Goal: Information Seeking & Learning: Learn about a topic

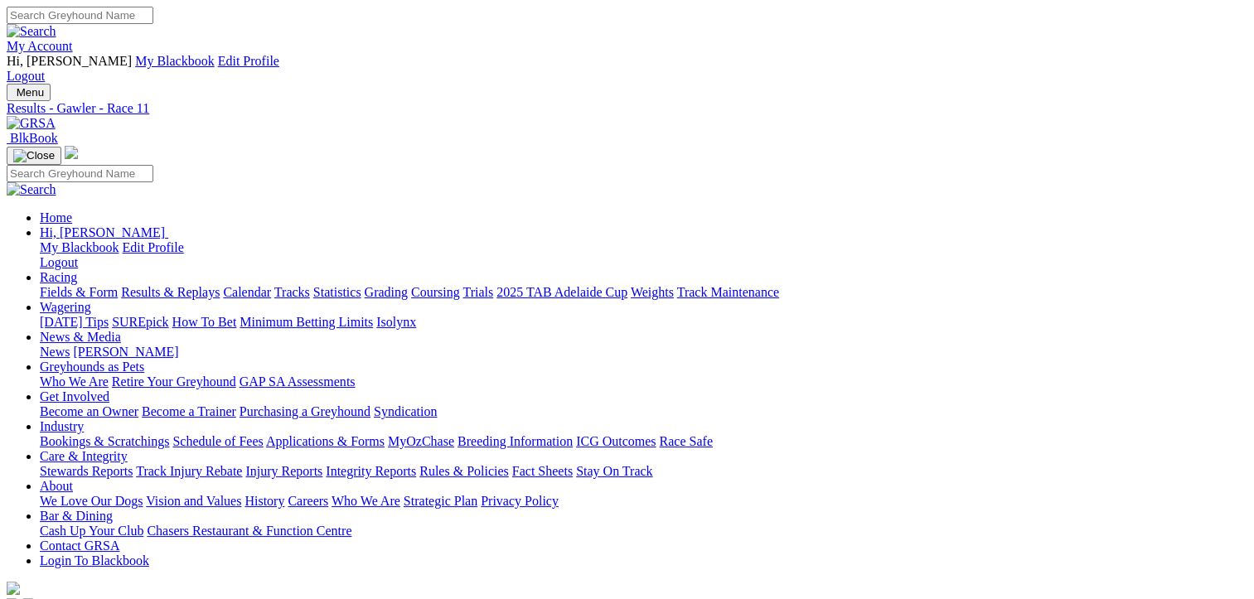
click at [47, 285] on link "Fields & Form" at bounding box center [79, 292] width 78 height 14
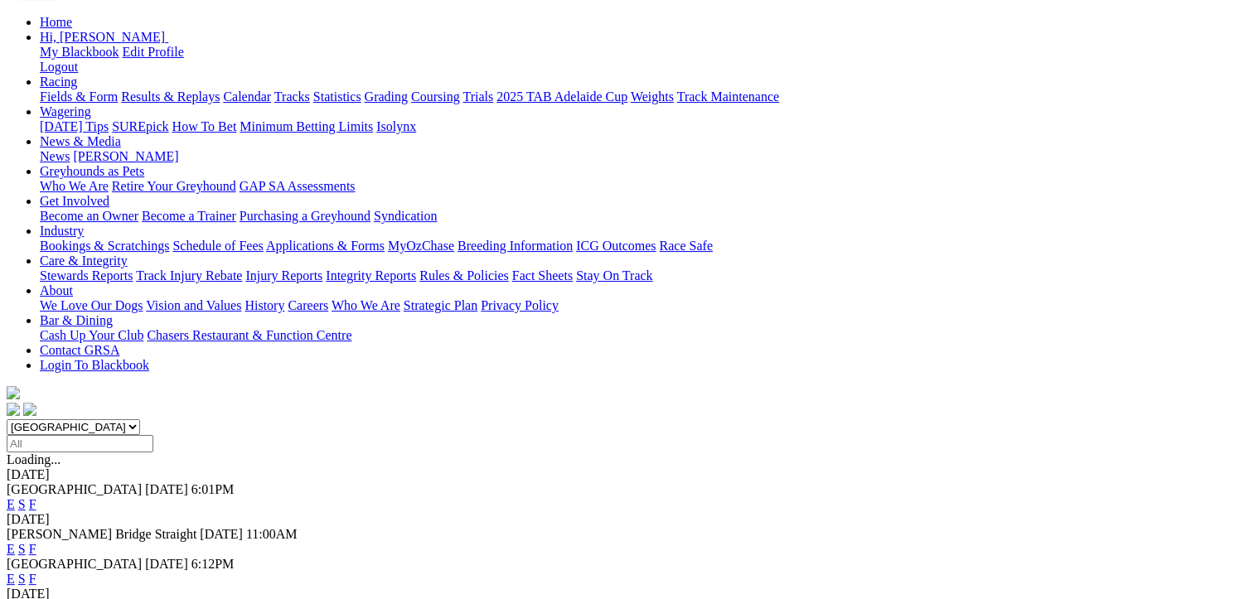
scroll to position [166, 0]
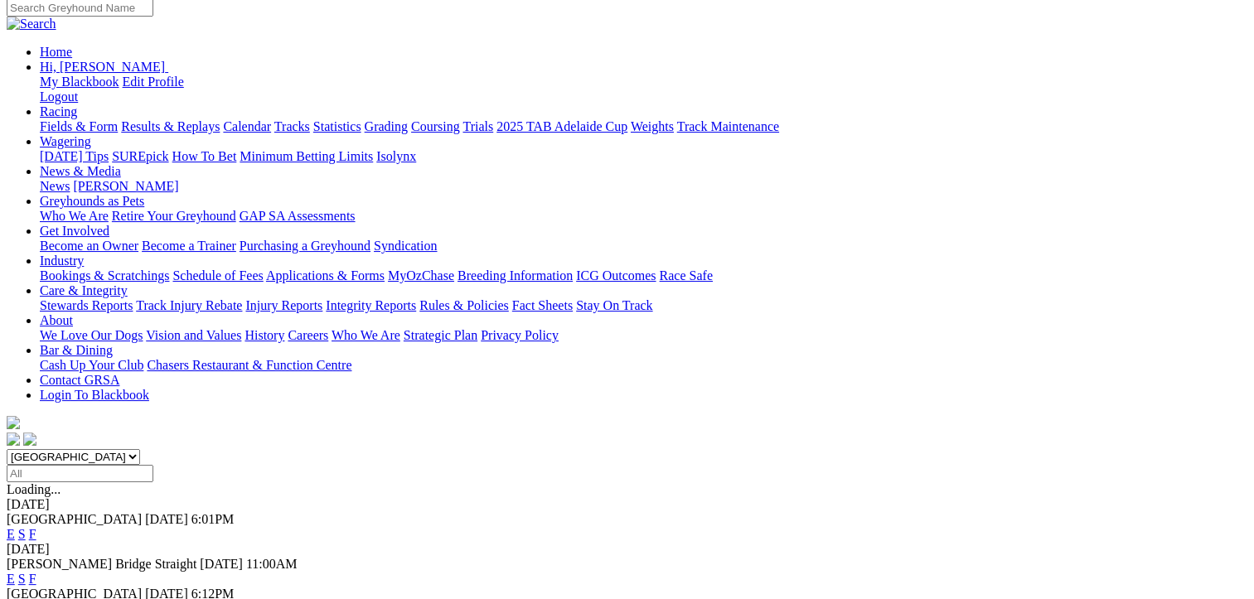
click at [36, 527] on link "F" at bounding box center [32, 534] width 7 height 14
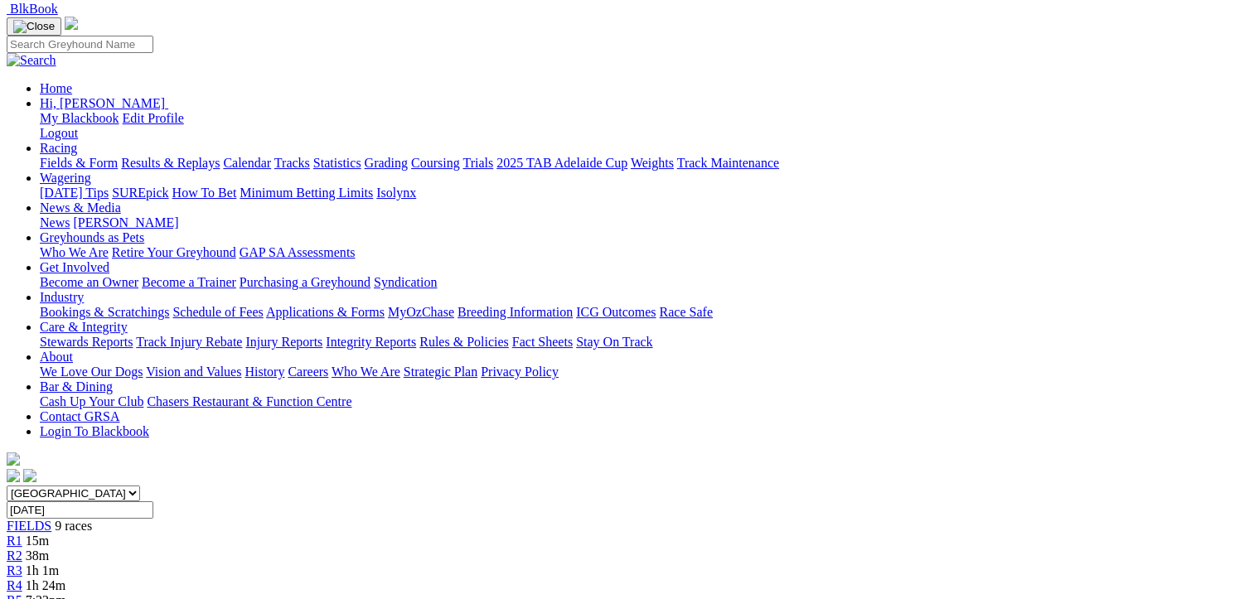
scroll to position [331, 0]
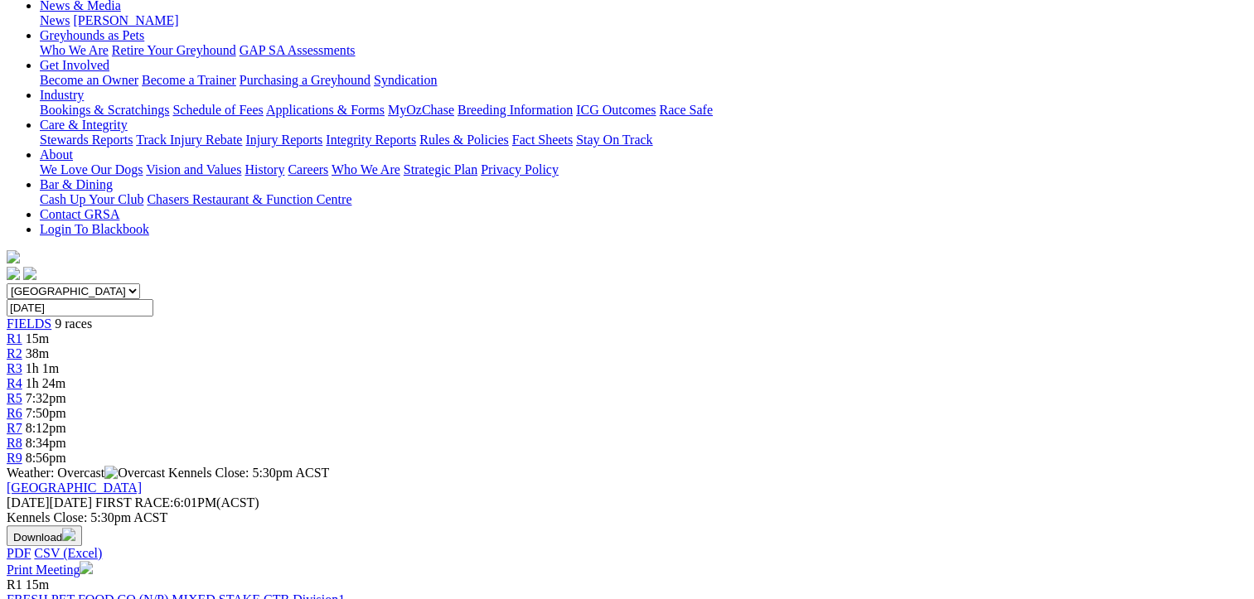
drag, startPoint x: 607, startPoint y: 265, endPoint x: 91, endPoint y: 201, distance: 520.3
drag, startPoint x: 91, startPoint y: 201, endPoint x: 315, endPoint y: 257, distance: 230.7
copy tbody "Oh Sadie Karen Wittholz 2631 34.93 $1.50 Rippin' Moses Nicole Price 4773 NBT $6…"
drag, startPoint x: 1158, startPoint y: 372, endPoint x: 647, endPoint y: 195, distance: 540.3
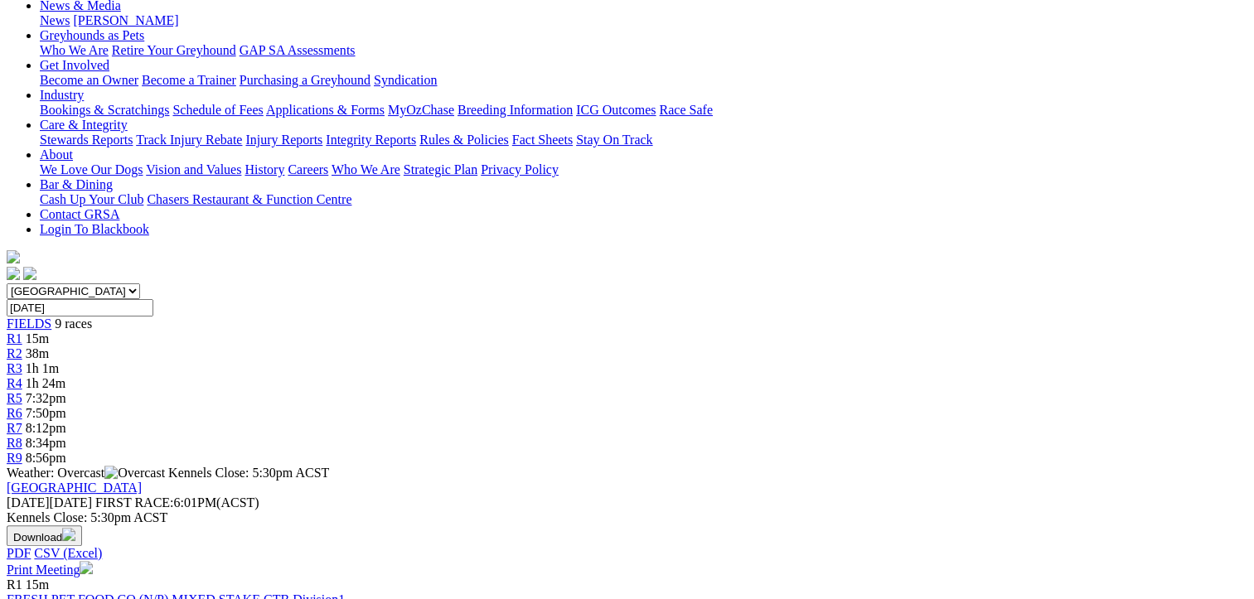
drag, startPoint x: 647, startPoint y: 195, endPoint x: 846, endPoint y: 283, distance: 217.7
copy tbody "Little Tease Cameron Forshaw 4332 20.40 $3.00 Little Charger Scott Feltus 34 21…"
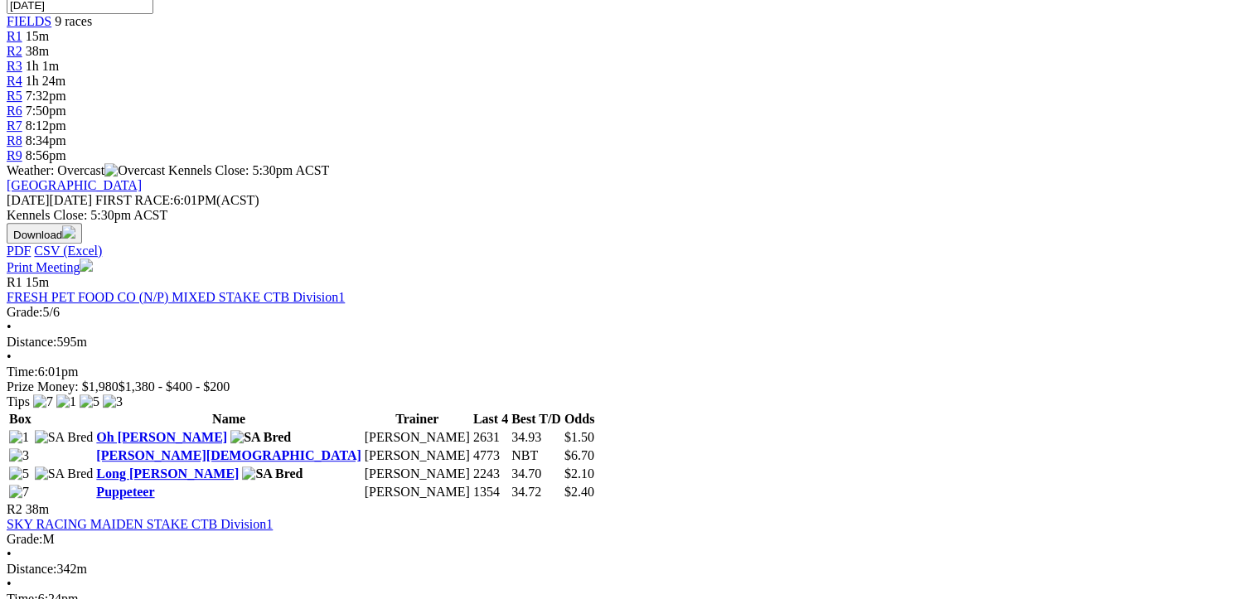
scroll to position [746, 0]
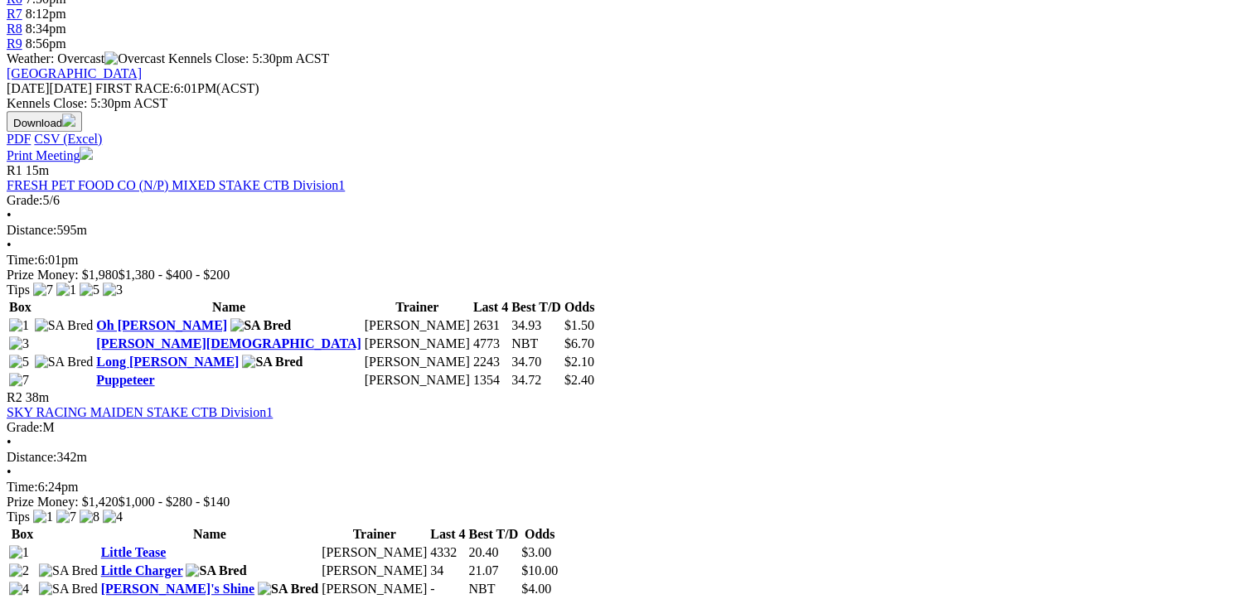
drag, startPoint x: 612, startPoint y: 340, endPoint x: 100, endPoint y: 209, distance: 528.5
drag, startPoint x: 100, startPoint y: 209, endPoint x: 269, endPoint y: 274, distance: 181.3
copy tbody "Adhana Luke Cameron Forshaw 6427 19.80 $4.20 Ice Cool Blue Brenda Oakey 3146 20…"
drag, startPoint x: 1158, startPoint y: 339, endPoint x: 651, endPoint y: 208, distance: 523.7
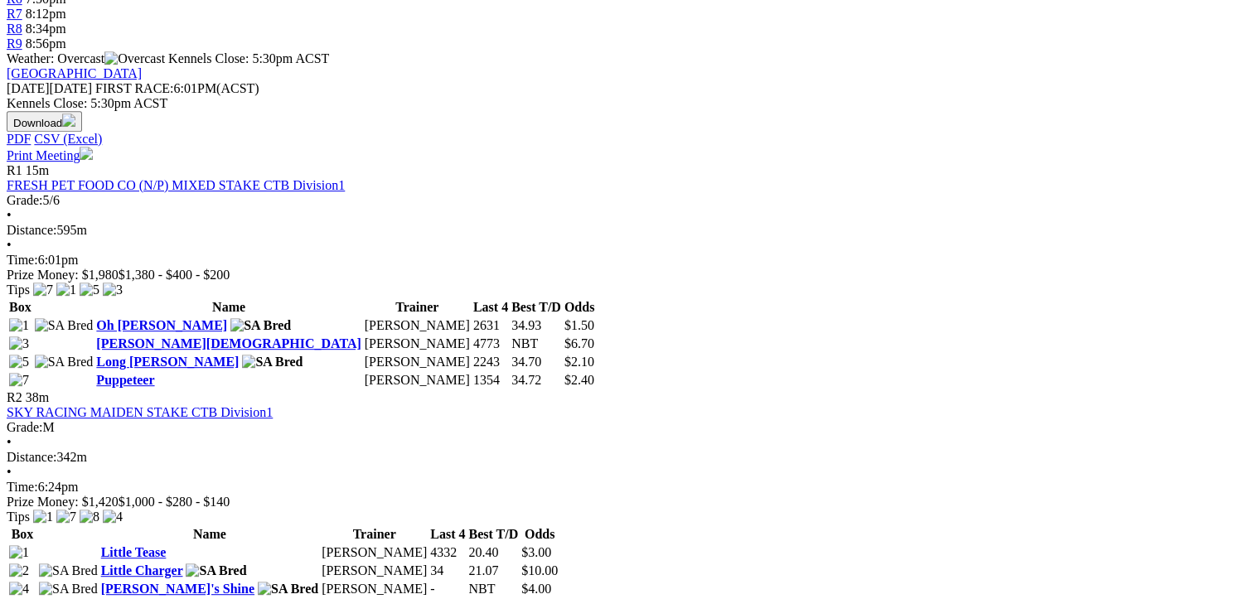
drag, startPoint x: 651, startPoint y: 208, endPoint x: 788, endPoint y: 280, distance: 154.6
copy tbody "South Stand Envy Don Turner 4453 20.07 $8.00 Let's Go Pies Raymond Barkla 3523 …"
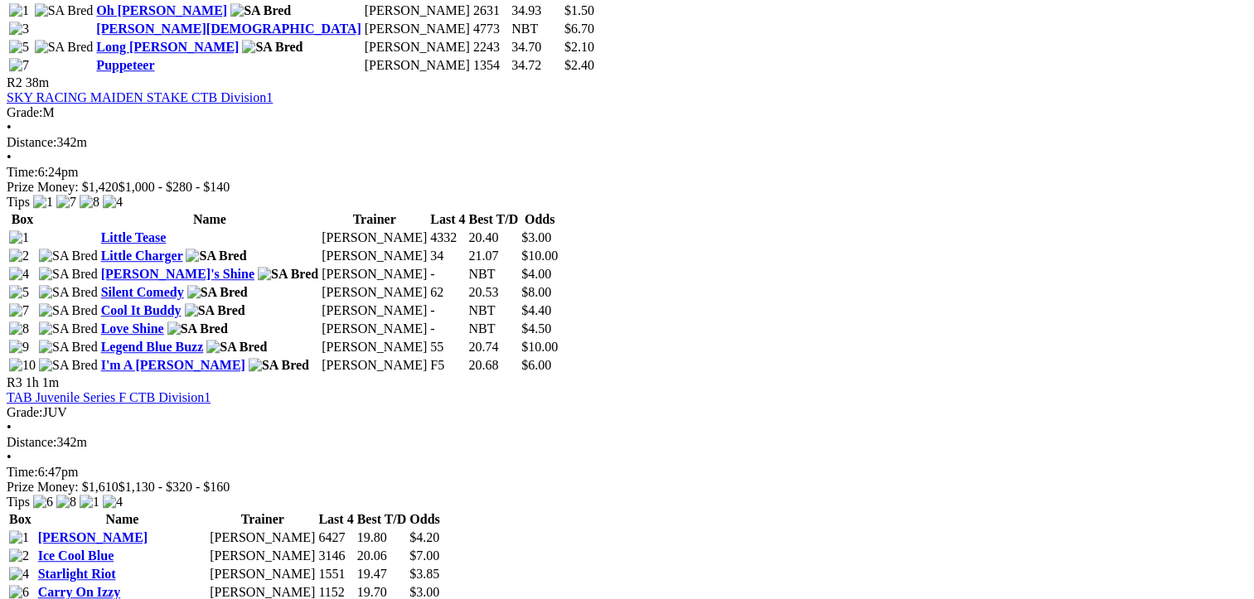
scroll to position [1077, 0]
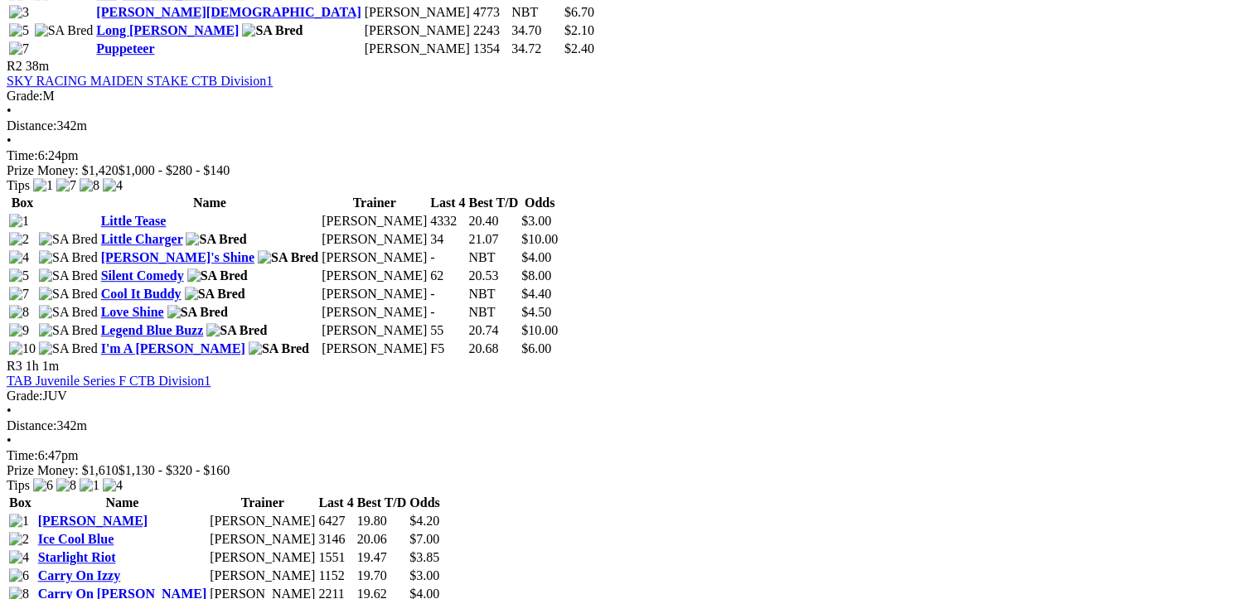
drag, startPoint x: 609, startPoint y: 357, endPoint x: 99, endPoint y: 182, distance: 539.5
drag, startPoint x: 99, startPoint y: 182, endPoint x: 249, endPoint y: 258, distance: 167.9
copy tbody "Somnambulist Marty Doyle 5317 19.66 $4.80 Charlie's Harley Kevin Bewley 1114 19…"
drag, startPoint x: 1156, startPoint y: 320, endPoint x: 649, endPoint y: 184, distance: 525.0
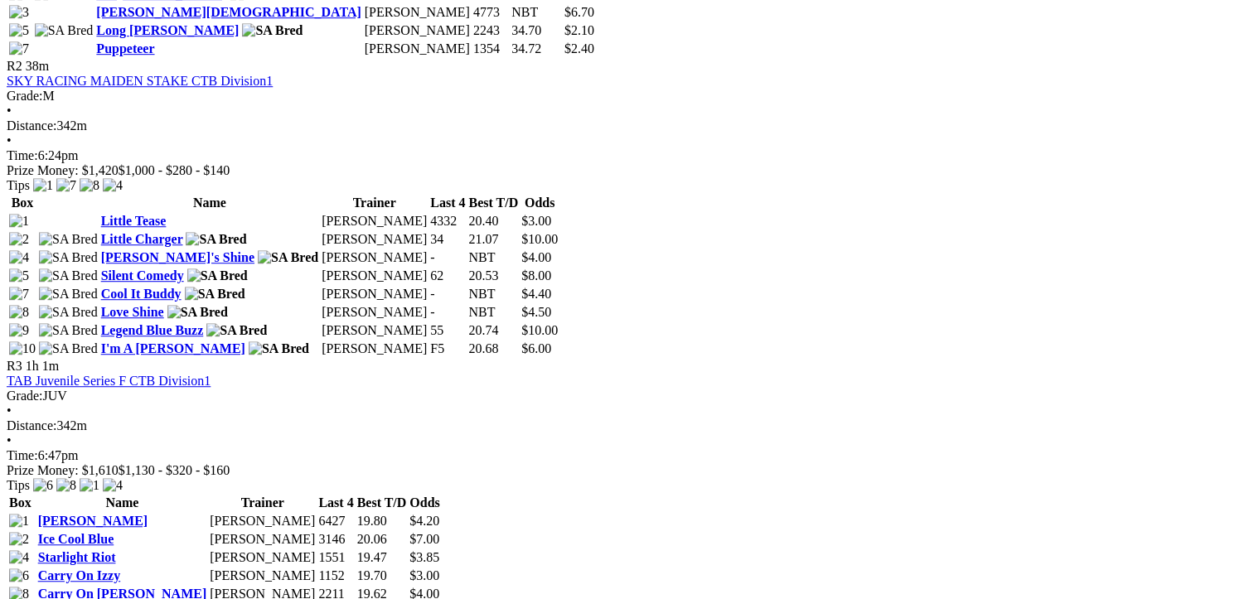
drag, startPoint x: 649, startPoint y: 184, endPoint x: 821, endPoint y: 257, distance: 187.1
copy tbody "Capture My Soul Brenda Oakey 2763 30.71 $2.85 Tenacious Design Sharyn Gray 5417…"
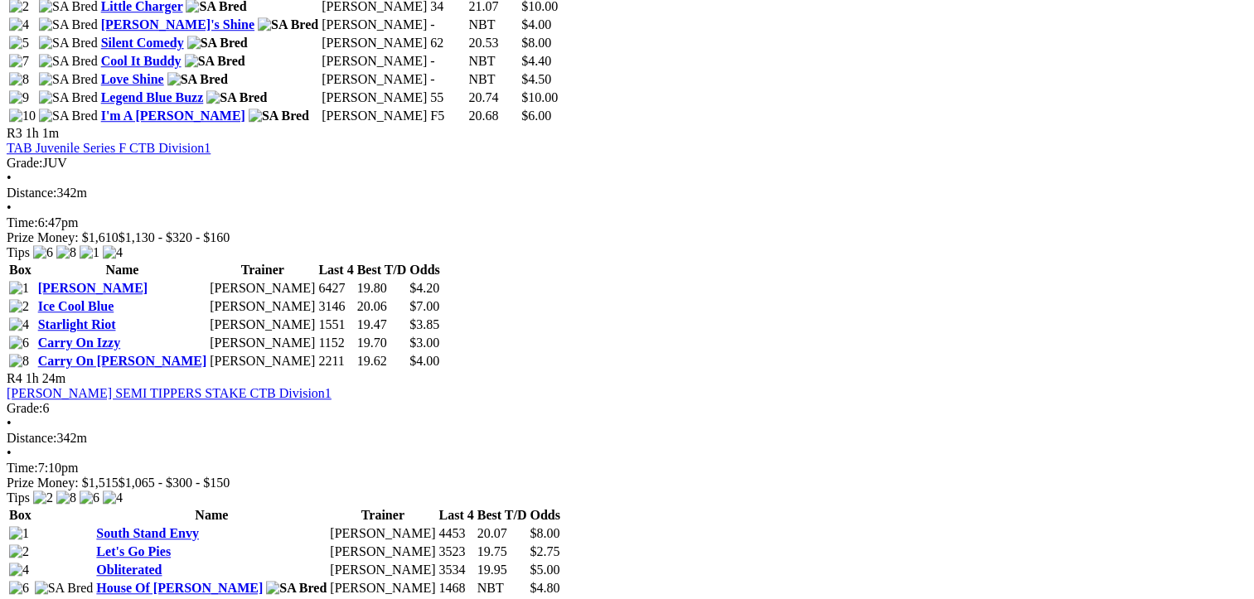
scroll to position [1326, 0]
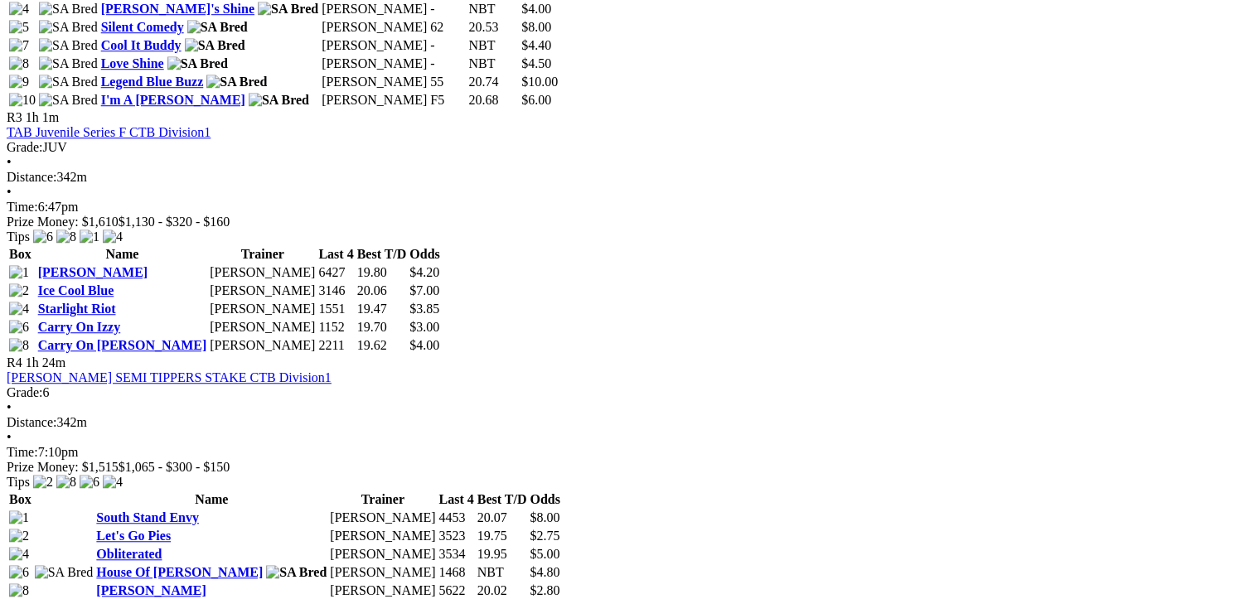
drag, startPoint x: 605, startPoint y: 455, endPoint x: 93, endPoint y: 290, distance: 538.0
drag, startPoint x: 93, startPoint y: 290, endPoint x: 259, endPoint y: 371, distance: 184.5
copy tbody "Elegant Cindy Richard Stasiak 1357 19.68 $2.90 Frenzy Attack Brenda Oakey 1376 …"
drag, startPoint x: 1160, startPoint y: 448, endPoint x: 647, endPoint y: 280, distance: 539.8
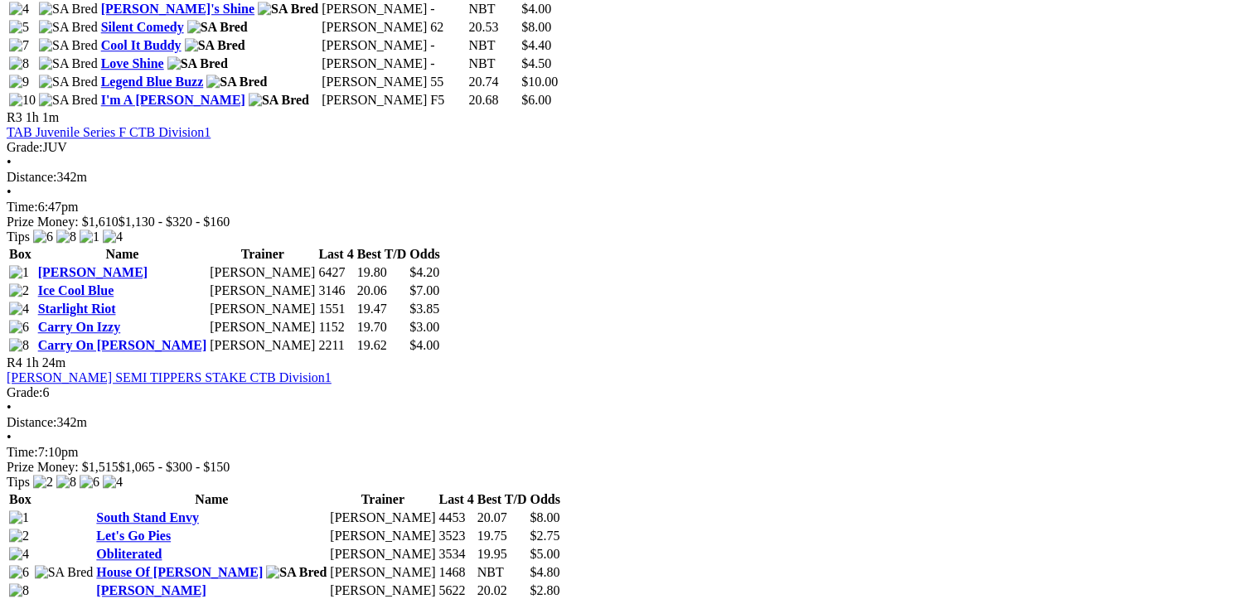
drag, startPoint x: 647, startPoint y: 280, endPoint x: 822, endPoint y: 370, distance: 196.4
copy tbody "Cool It Mister Lester Harris 3135 19.68 $3.00 Todd's Luka Paul Somerset 4272 19…"
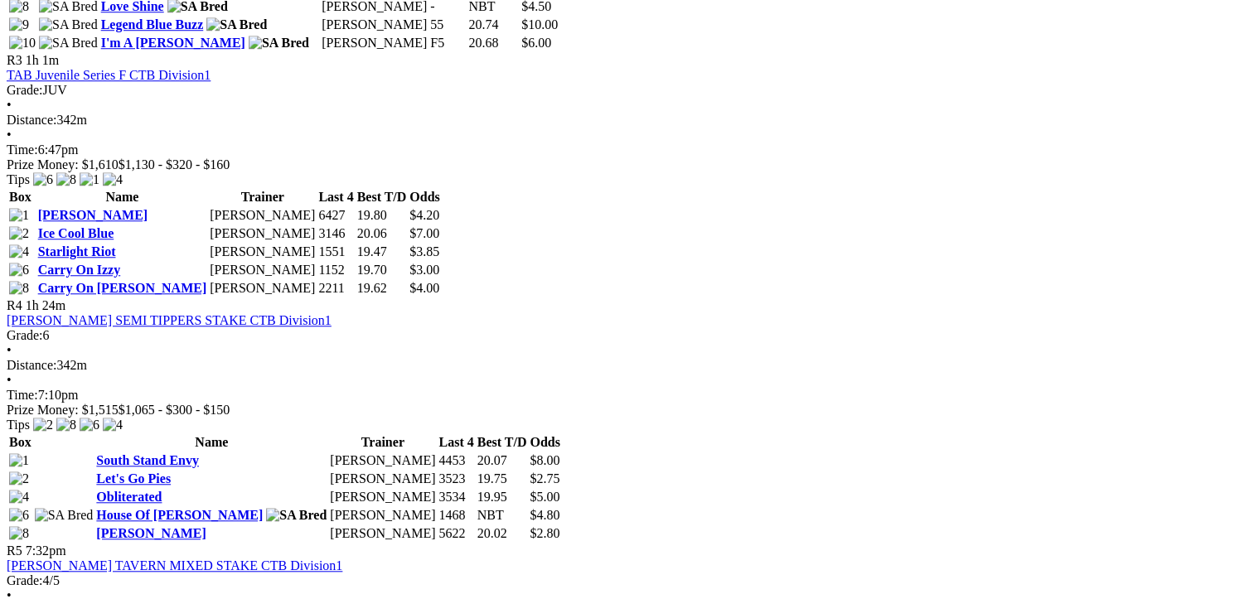
scroll to position [1657, 0]
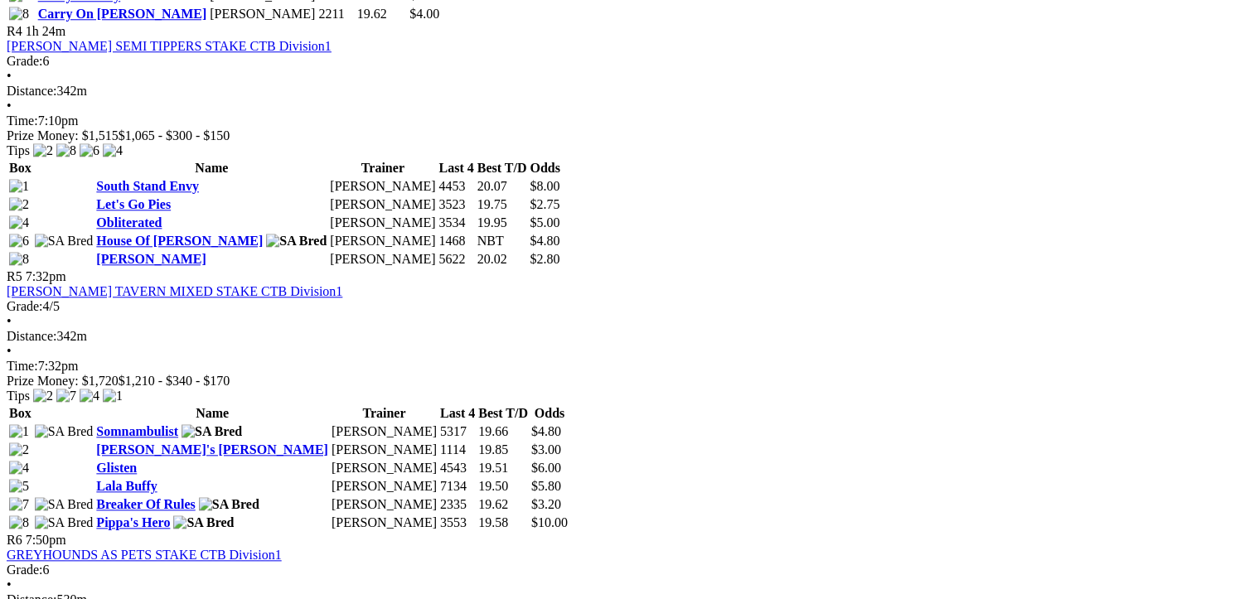
drag, startPoint x: 607, startPoint y: 430, endPoint x: 95, endPoint y: 294, distance: 529.0
copy tbody "Zara Turbo Graeme Stirling 6511 19.64 $2.85 Zing Matilda Rob Harnas 3513 19.71 …"
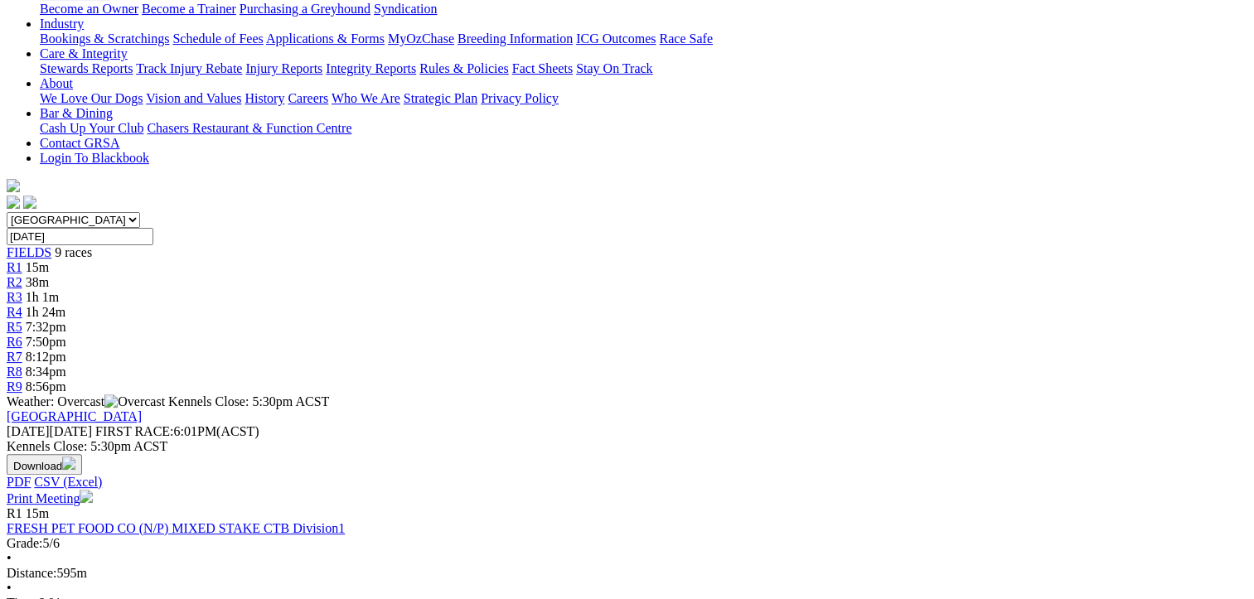
scroll to position [0, 0]
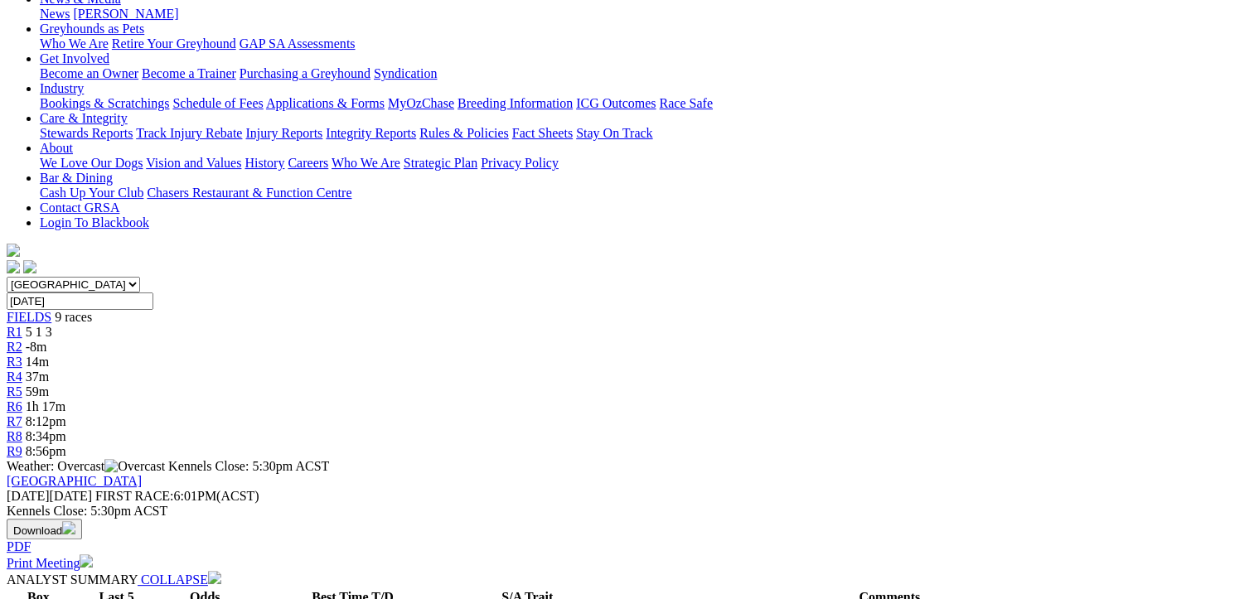
scroll to position [83, 0]
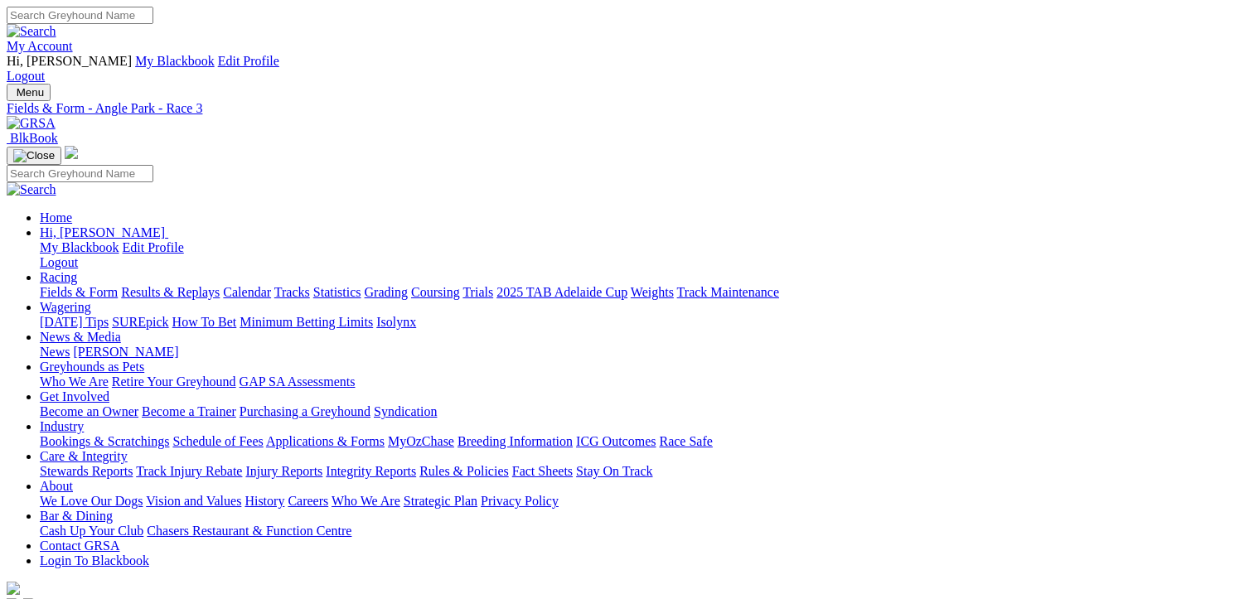
scroll to position [40, 0]
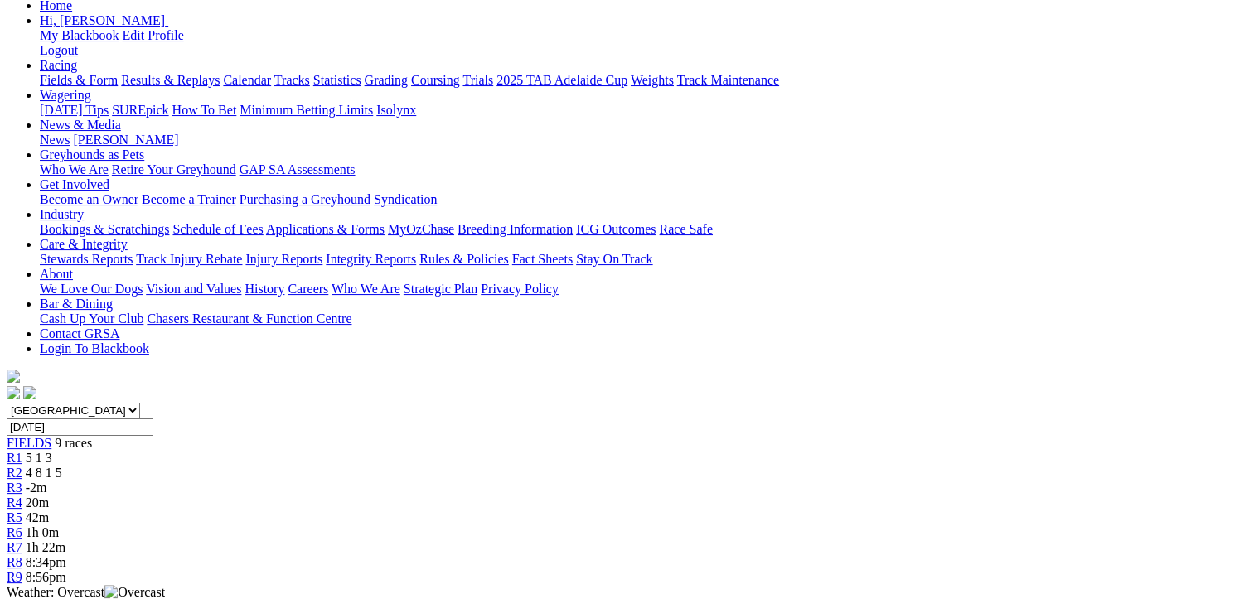
scroll to position [249, 0]
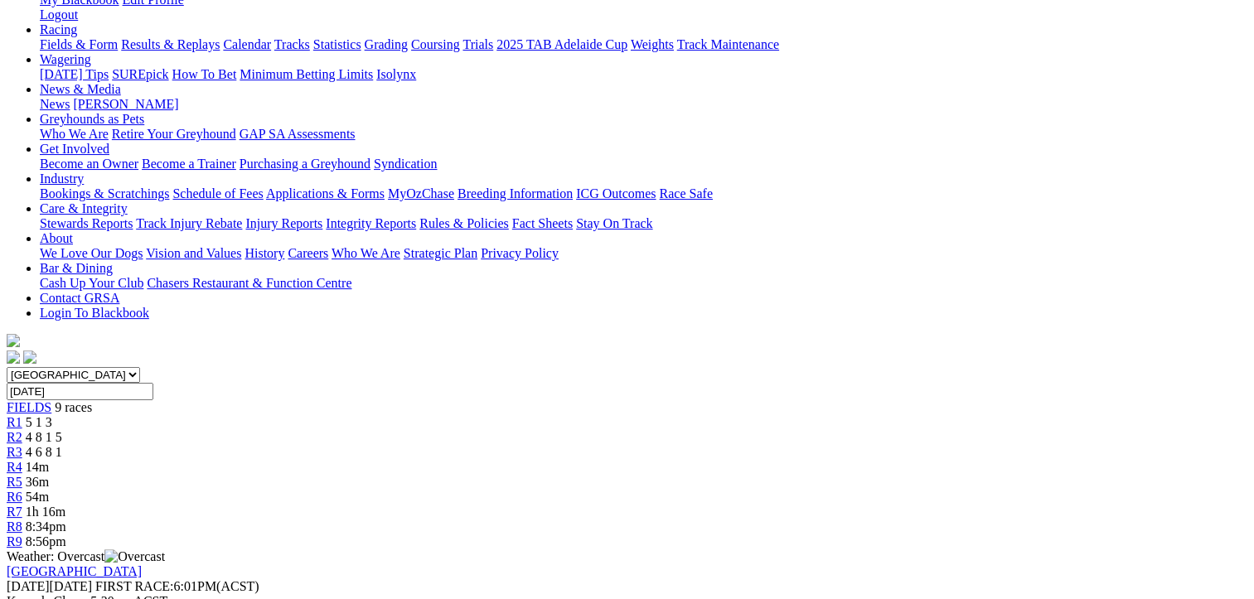
scroll to position [249, 0]
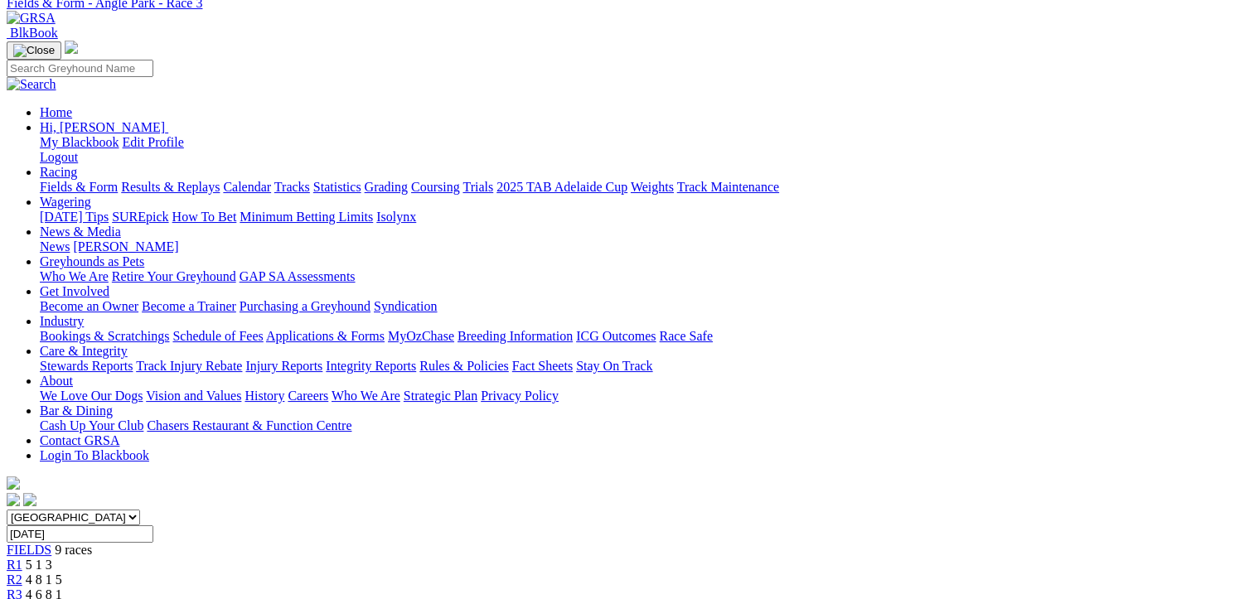
scroll to position [83, 0]
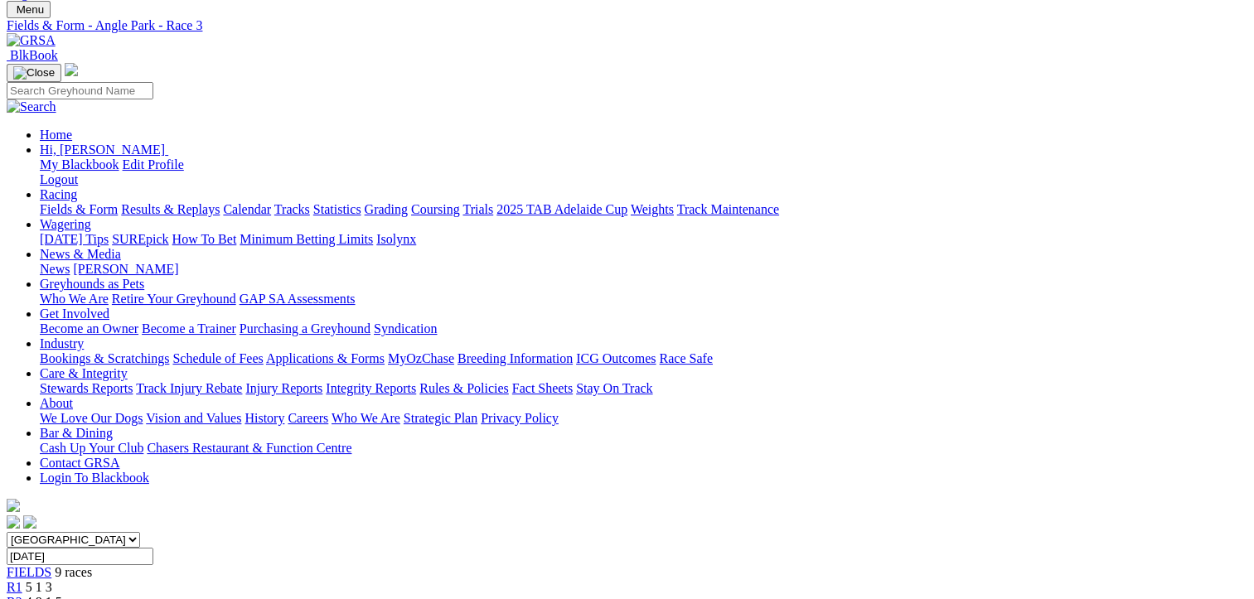
click at [62, 595] on span "4 8 1 5" at bounding box center [44, 602] width 36 height 14
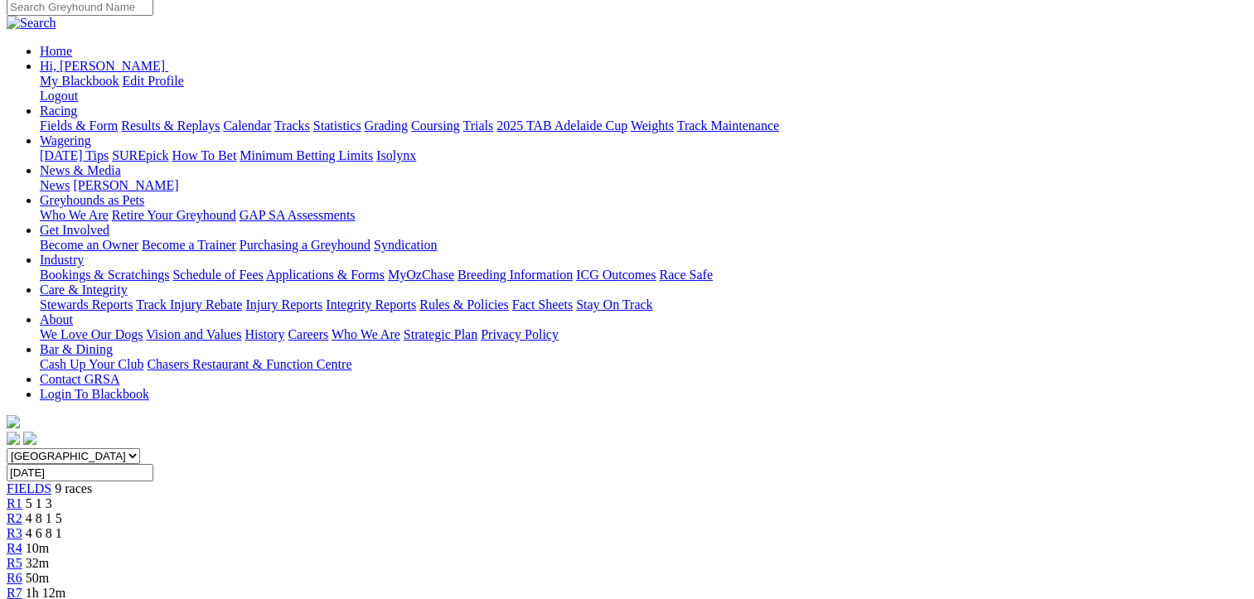
scroll to position [166, 0]
click at [22, 527] on span "R3" at bounding box center [15, 534] width 16 height 14
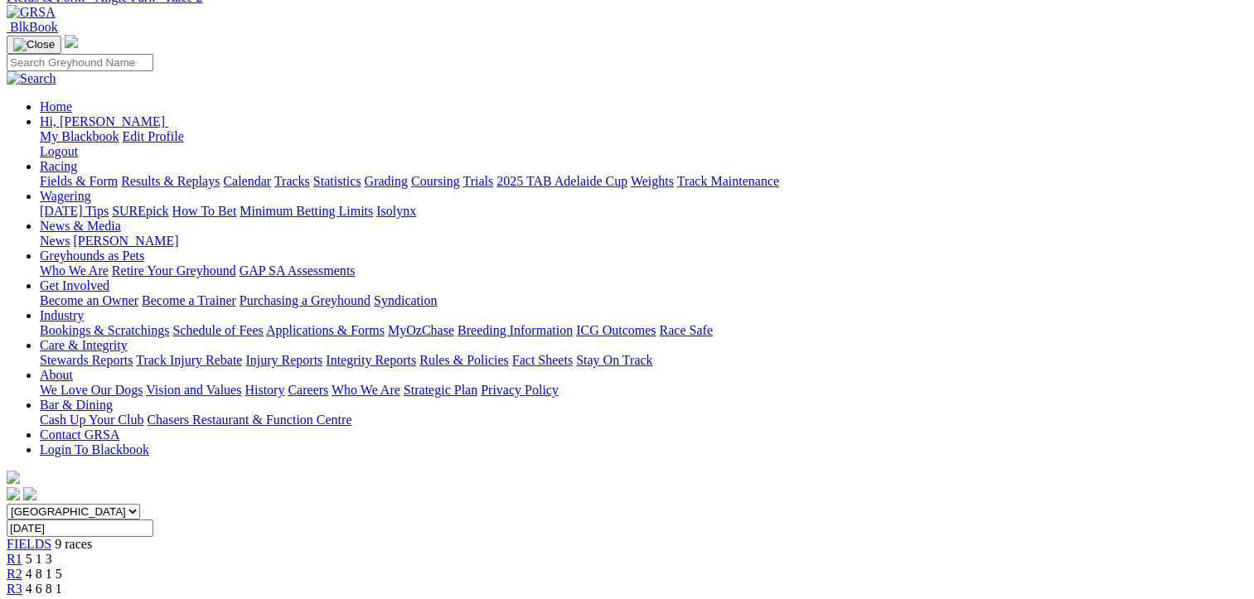
scroll to position [83, 0]
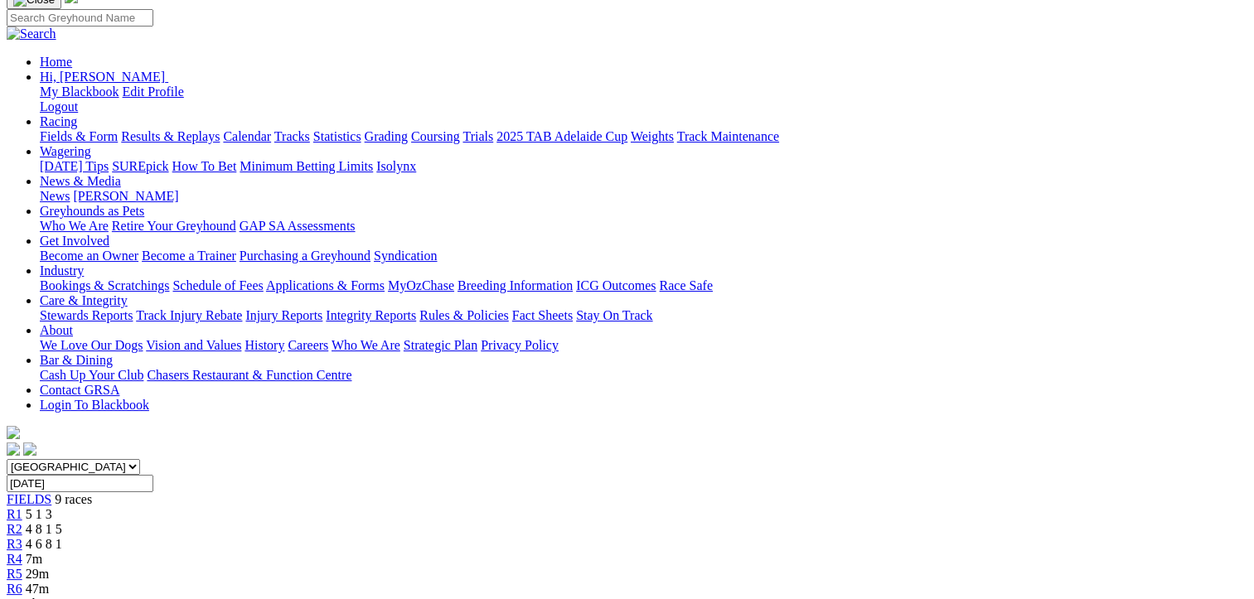
scroll to position [205, 0]
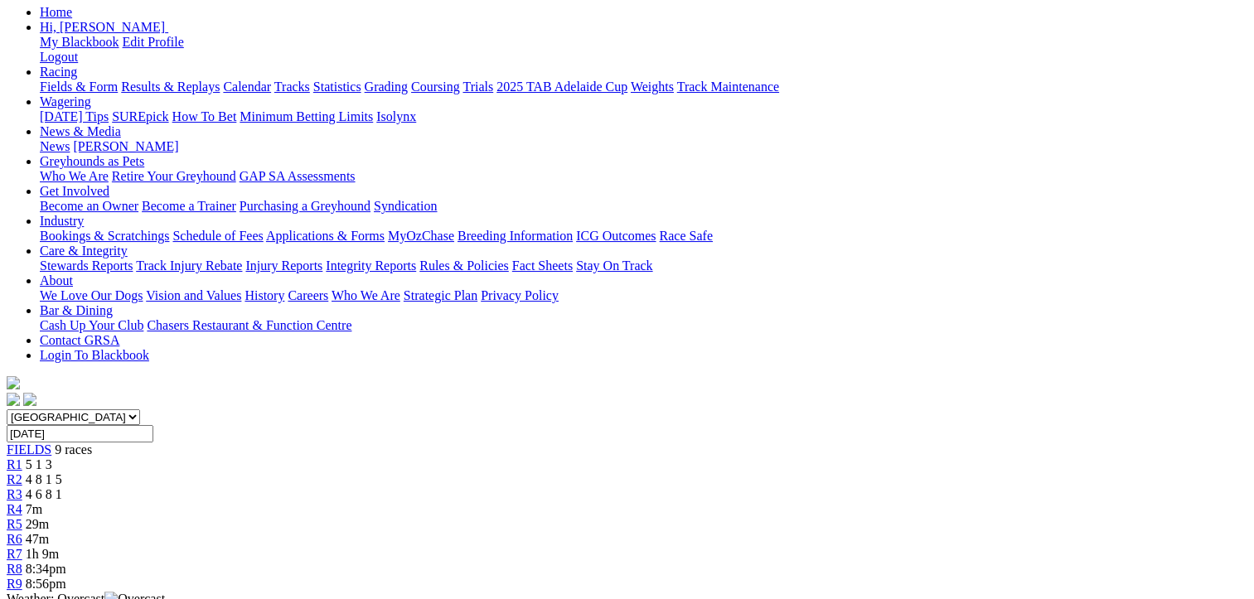
click at [42, 502] on span "7m" at bounding box center [34, 509] width 17 height 14
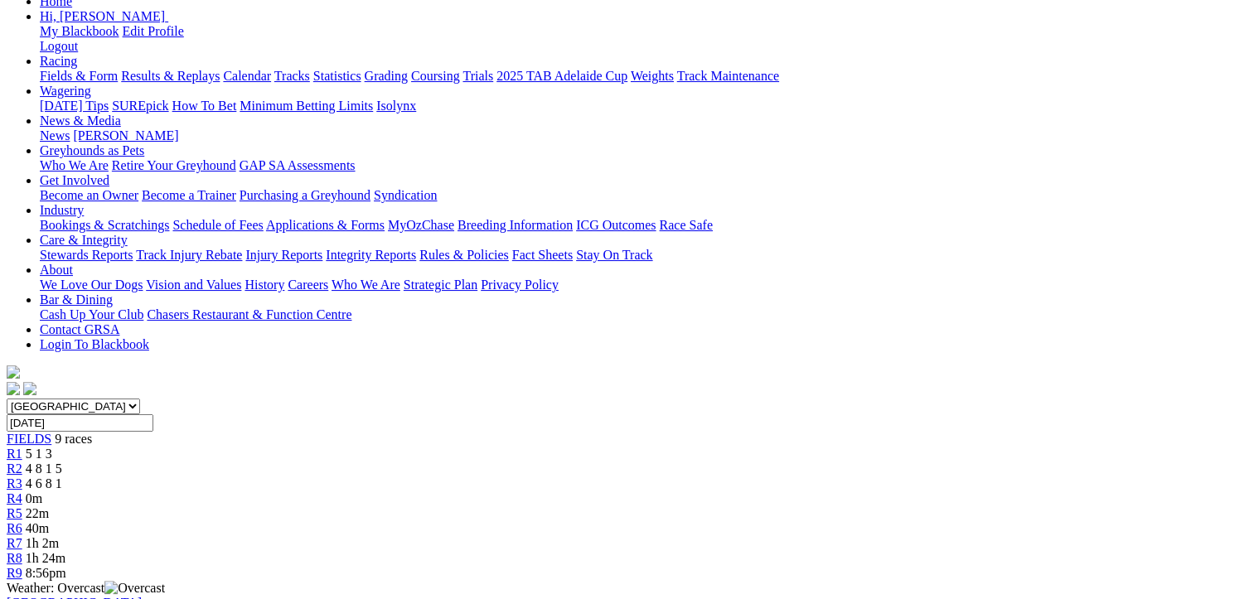
scroll to position [83, 0]
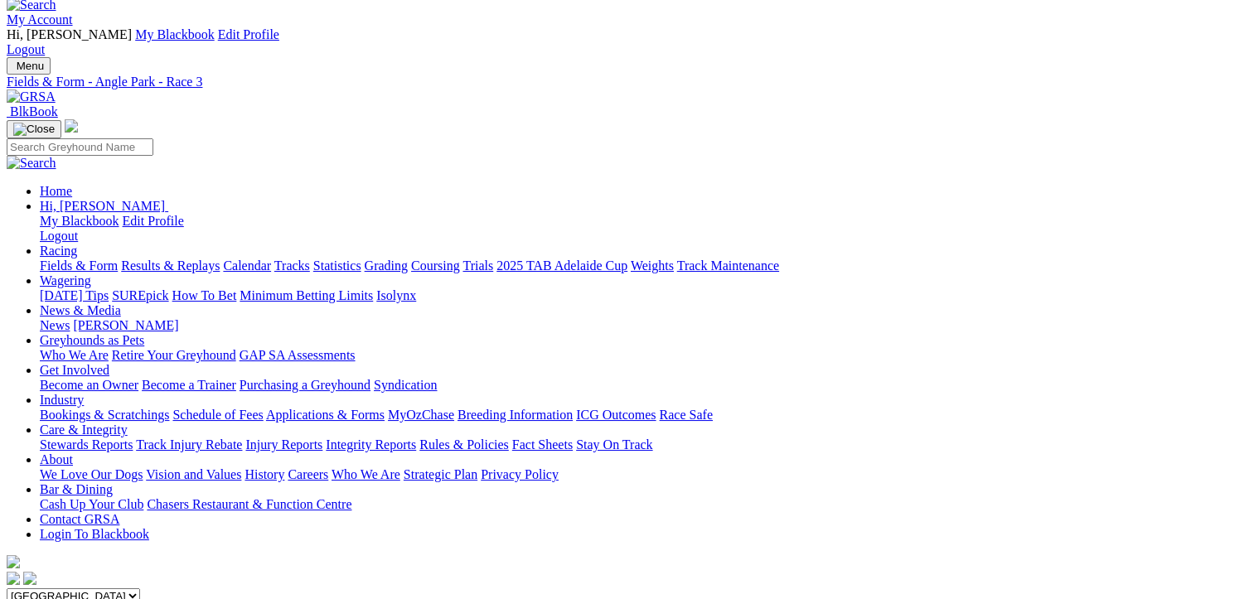
scroll to position [331, 0]
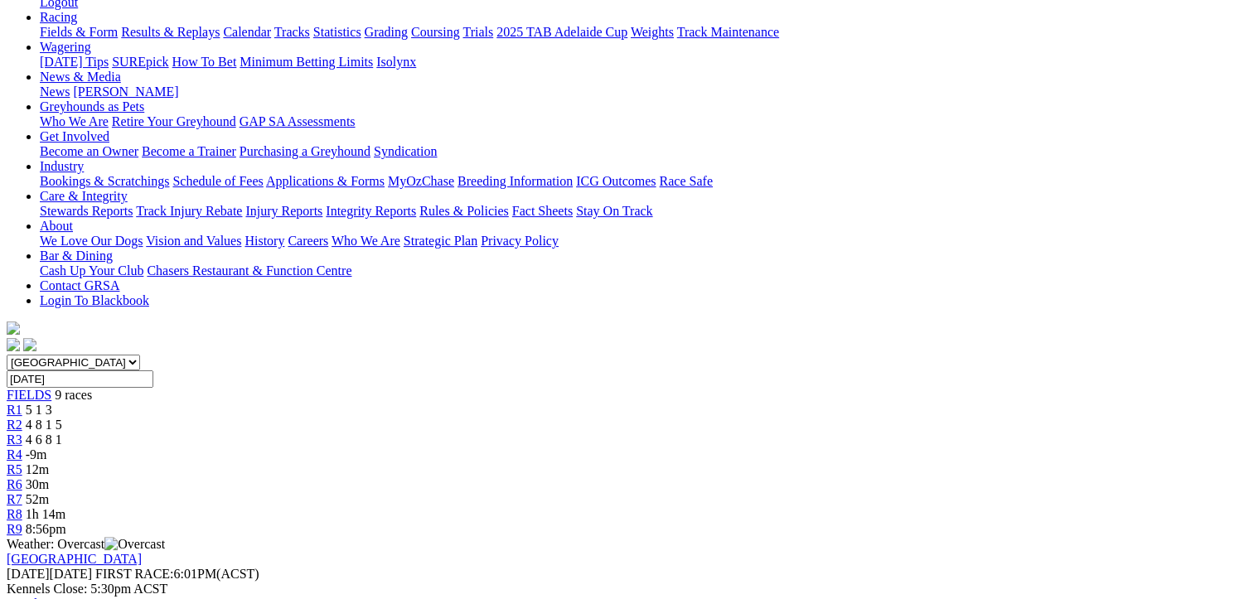
scroll to position [0, 0]
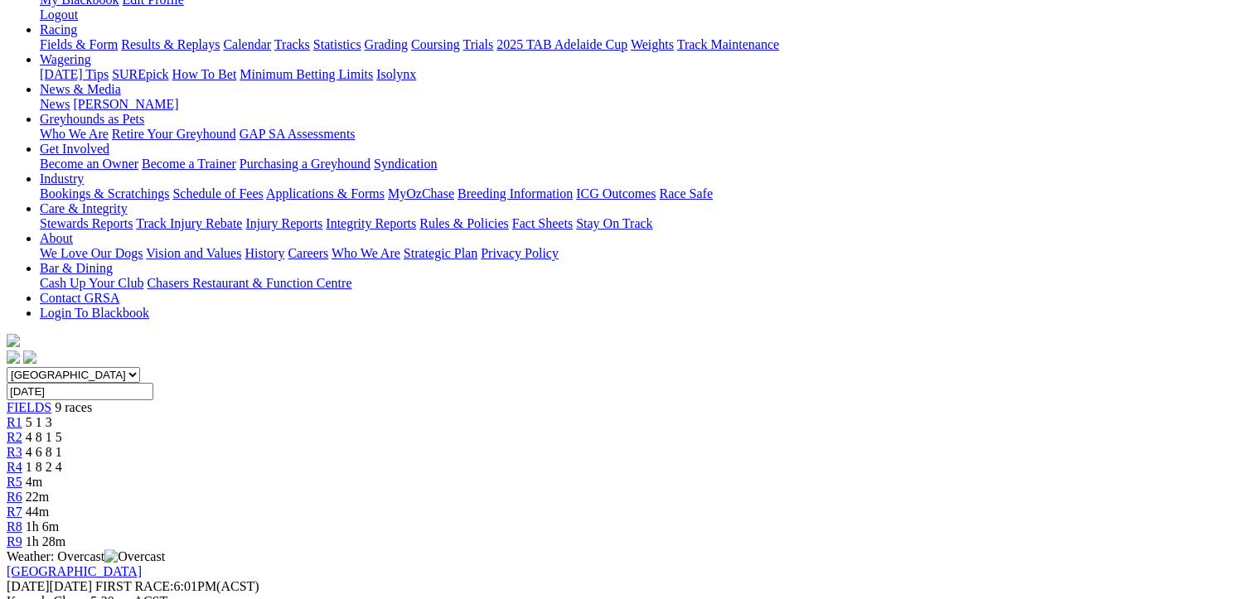
scroll to position [249, 0]
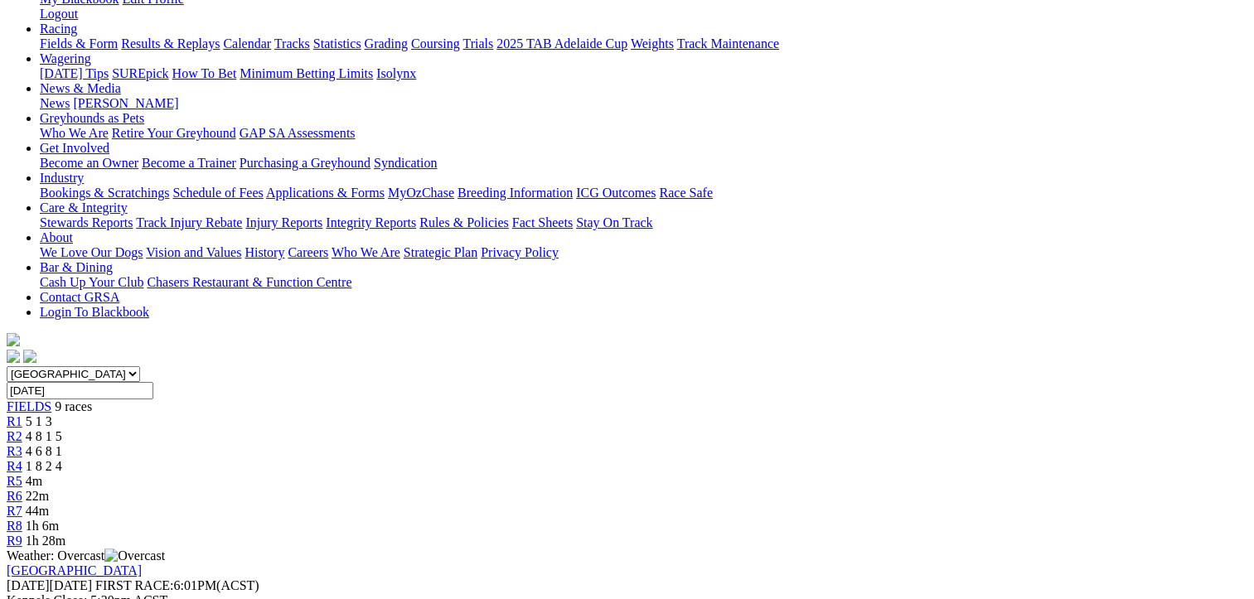
scroll to position [0, 0]
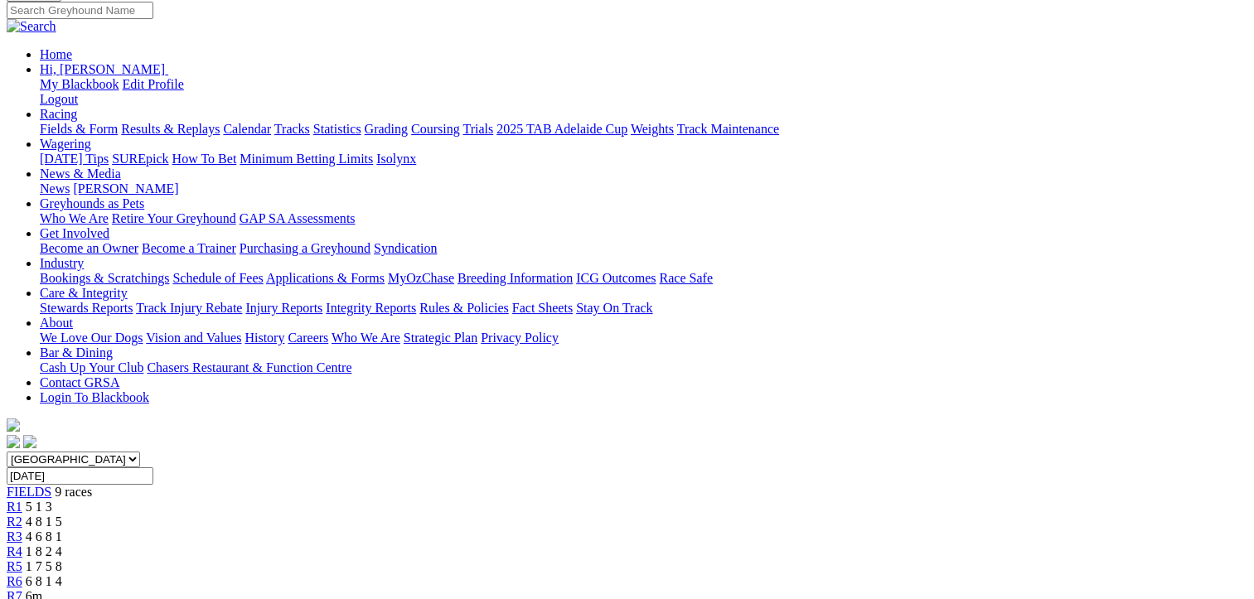
scroll to position [83, 0]
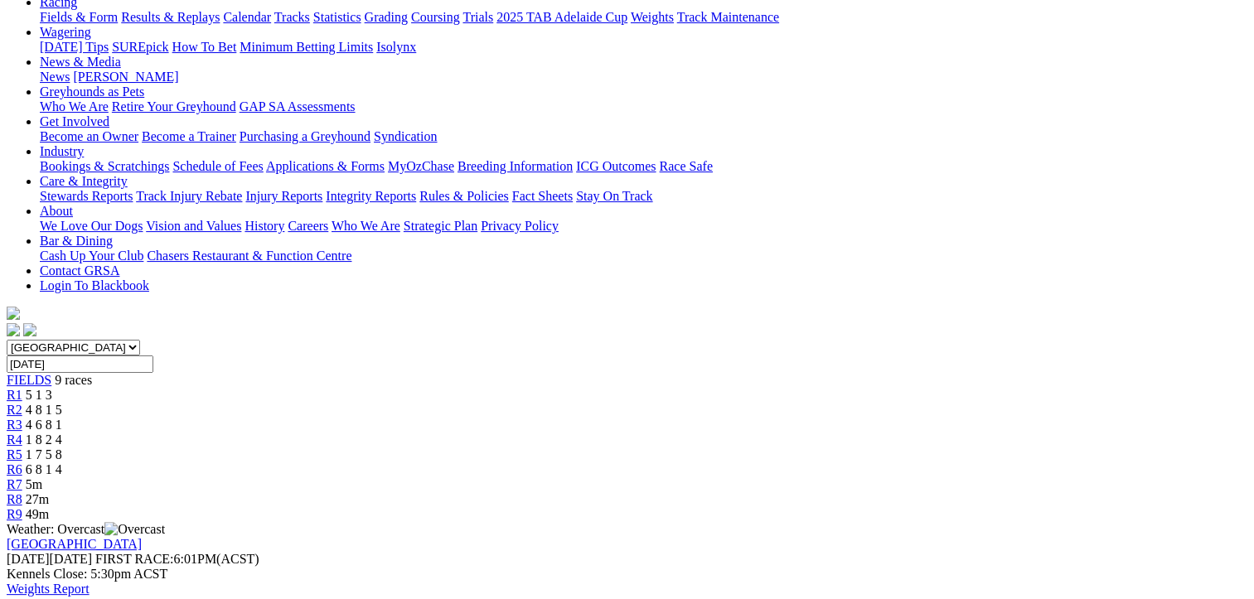
scroll to position [288, 0]
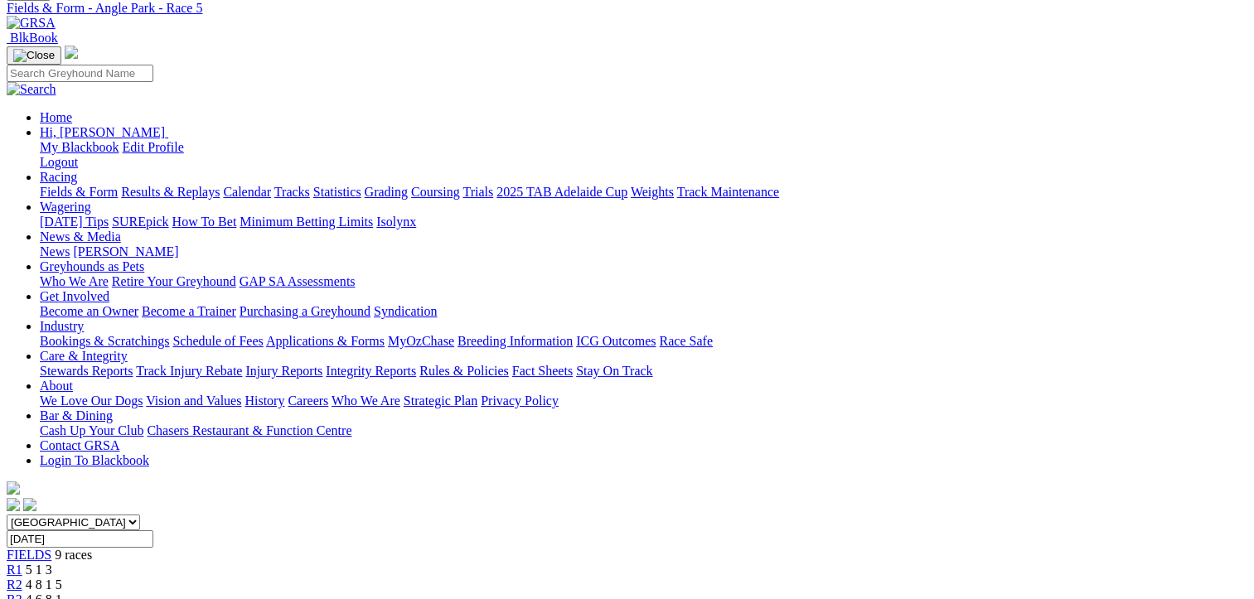
scroll to position [0, 0]
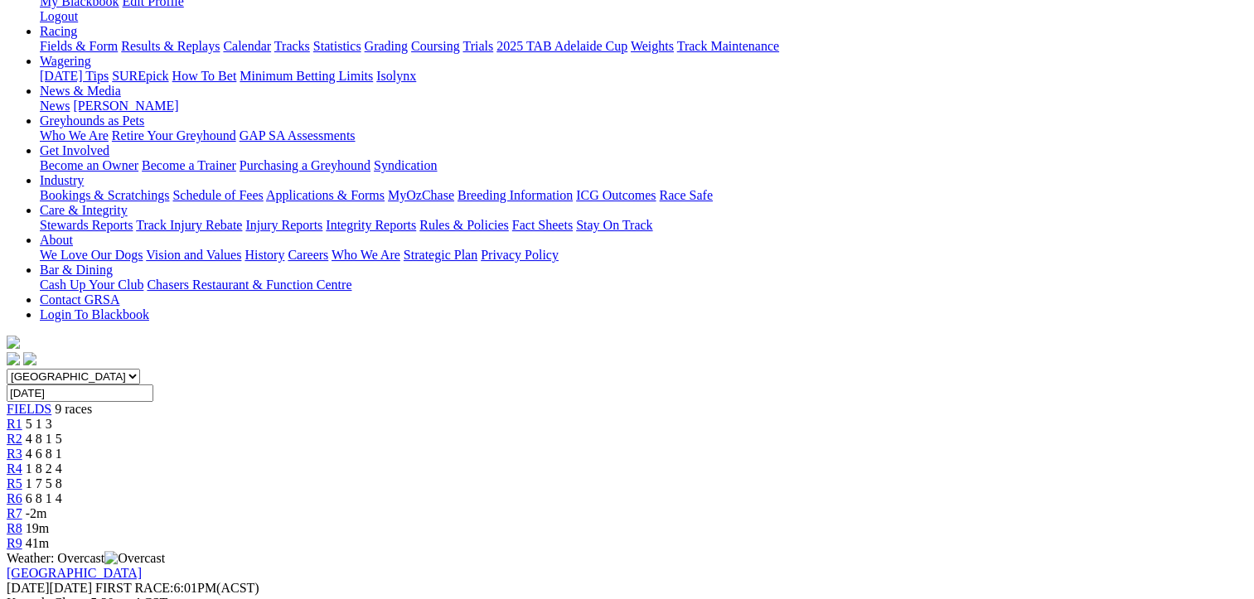
scroll to position [249, 0]
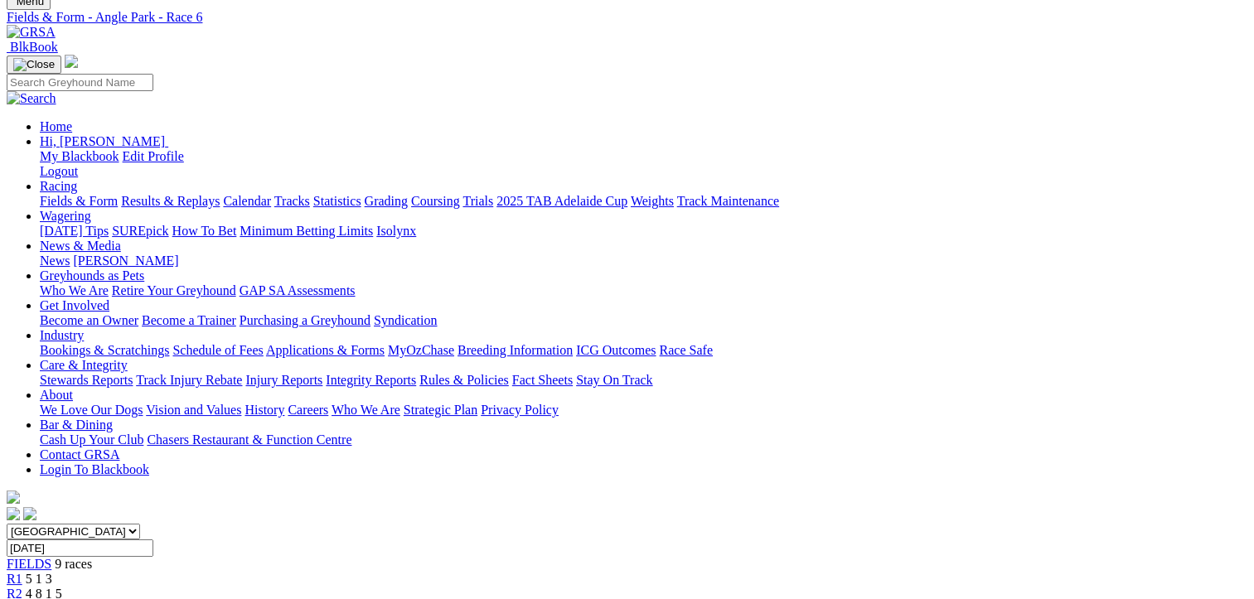
scroll to position [0, 0]
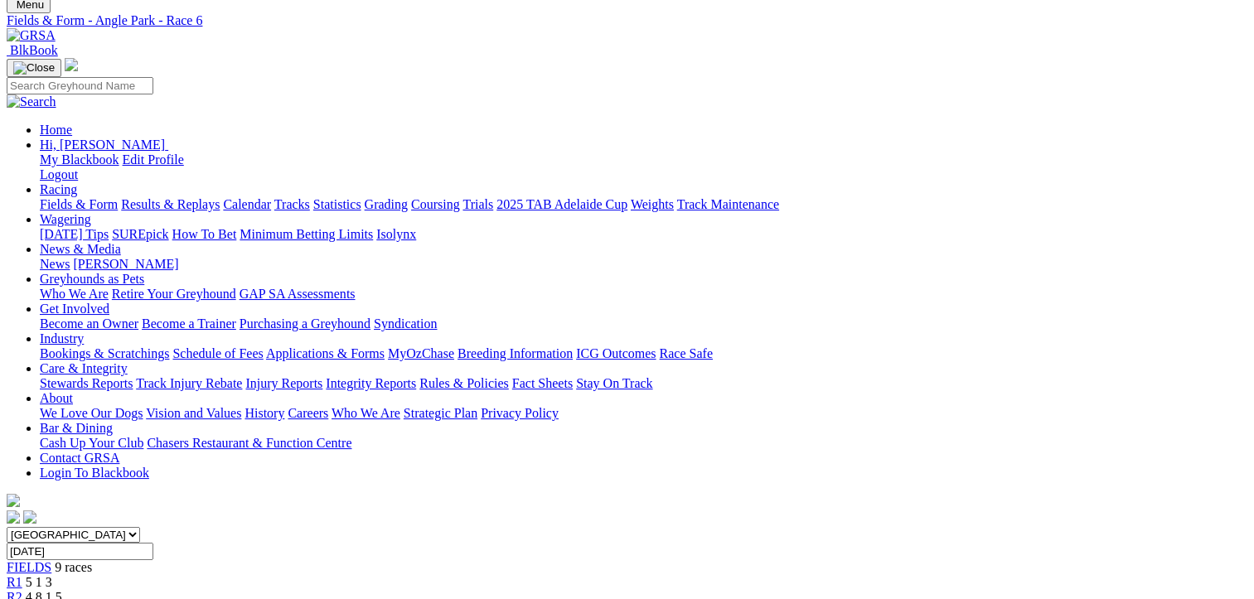
scroll to position [249, 0]
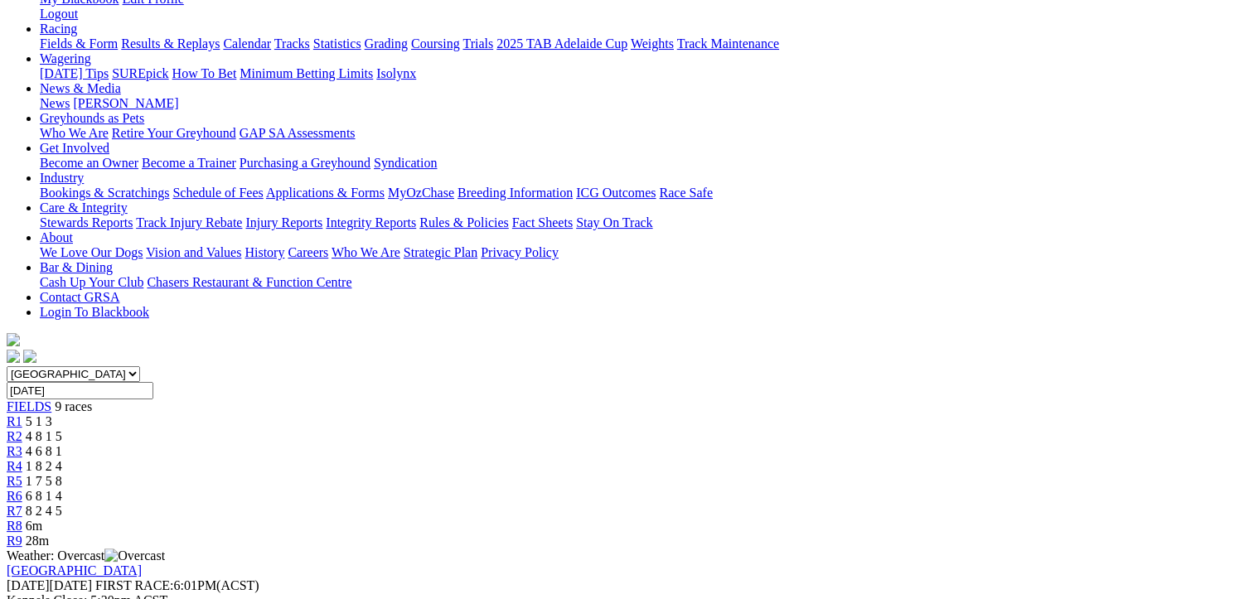
click at [62, 504] on span "8 2 4 5" at bounding box center [44, 511] width 36 height 14
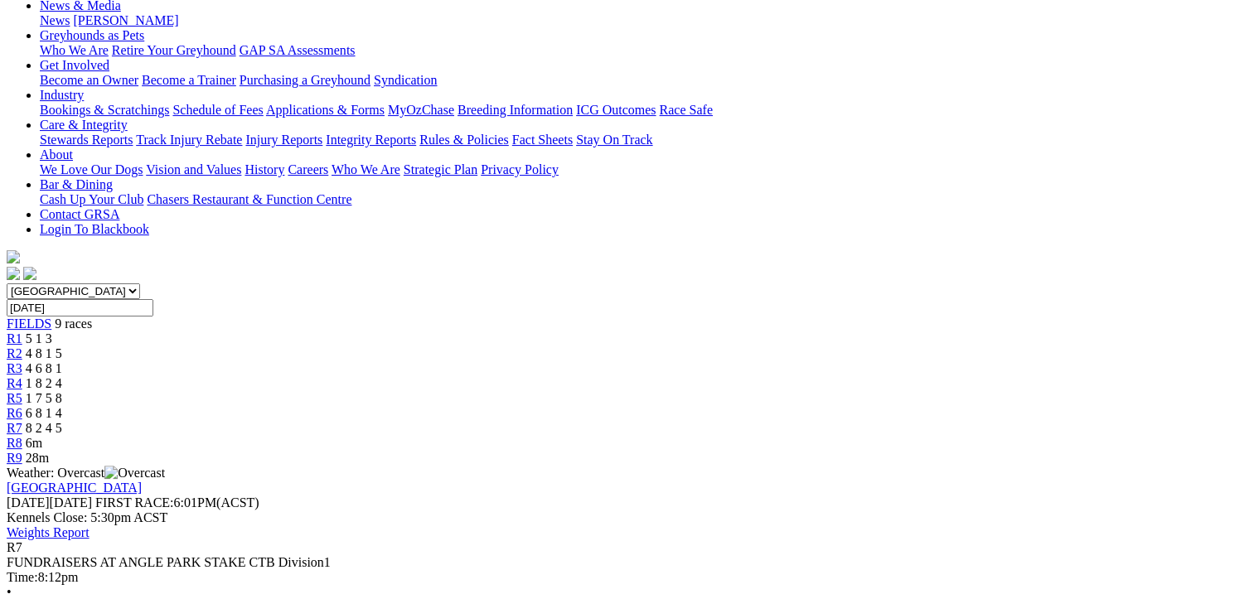
scroll to position [249, 0]
